Goal: Navigation & Orientation: Find specific page/section

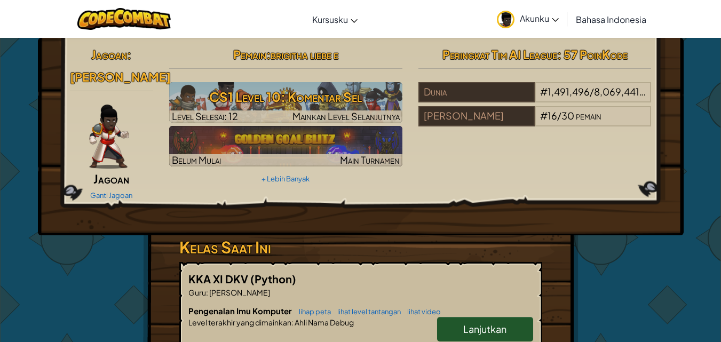
click at [549, 21] on span "Akunku" at bounding box center [539, 18] width 39 height 11
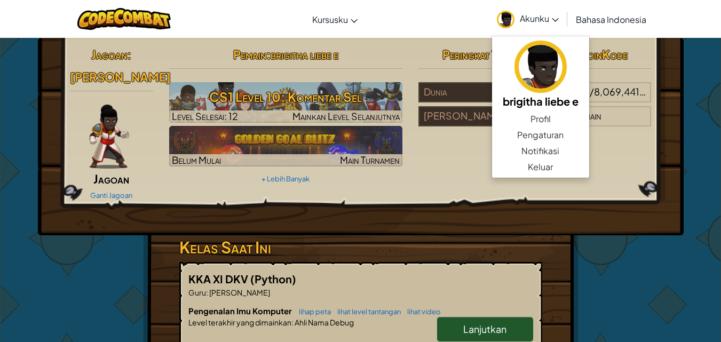
click at [684, 78] on div "Jagoan : [PERSON_NAME] Ganti Jagoan Pemain : brigitha liebe e CS1 Level 10: Kom…" at bounding box center [360, 311] width 721 height 548
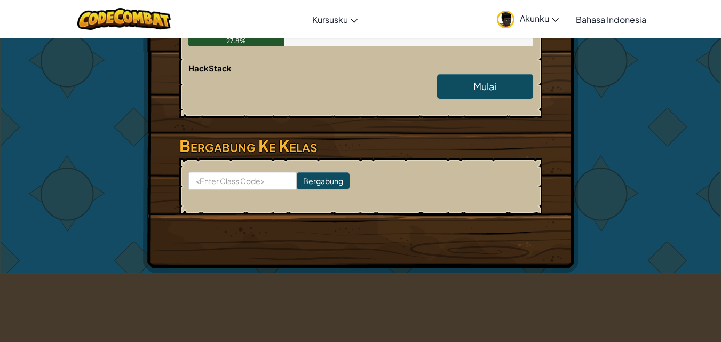
scroll to position [328, 0]
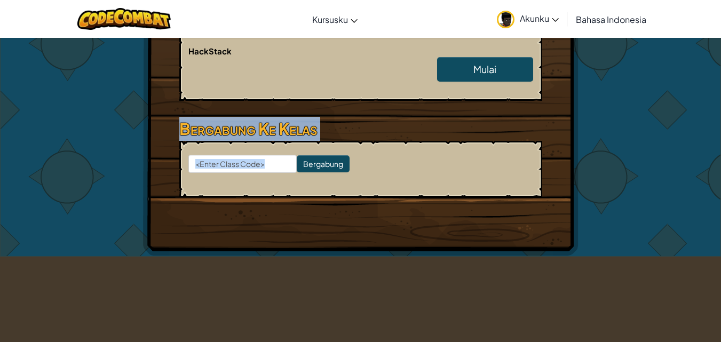
drag, startPoint x: 718, startPoint y: 124, endPoint x: 685, endPoint y: 33, distance: 97.6
click at [686, 34] on div "Aktifkan navigasi Kursusku Kelas CodeCombat Kelas Ozaria AI League Esports Duni…" at bounding box center [360, 253] width 721 height 1163
